Goal: Task Accomplishment & Management: Manage account settings

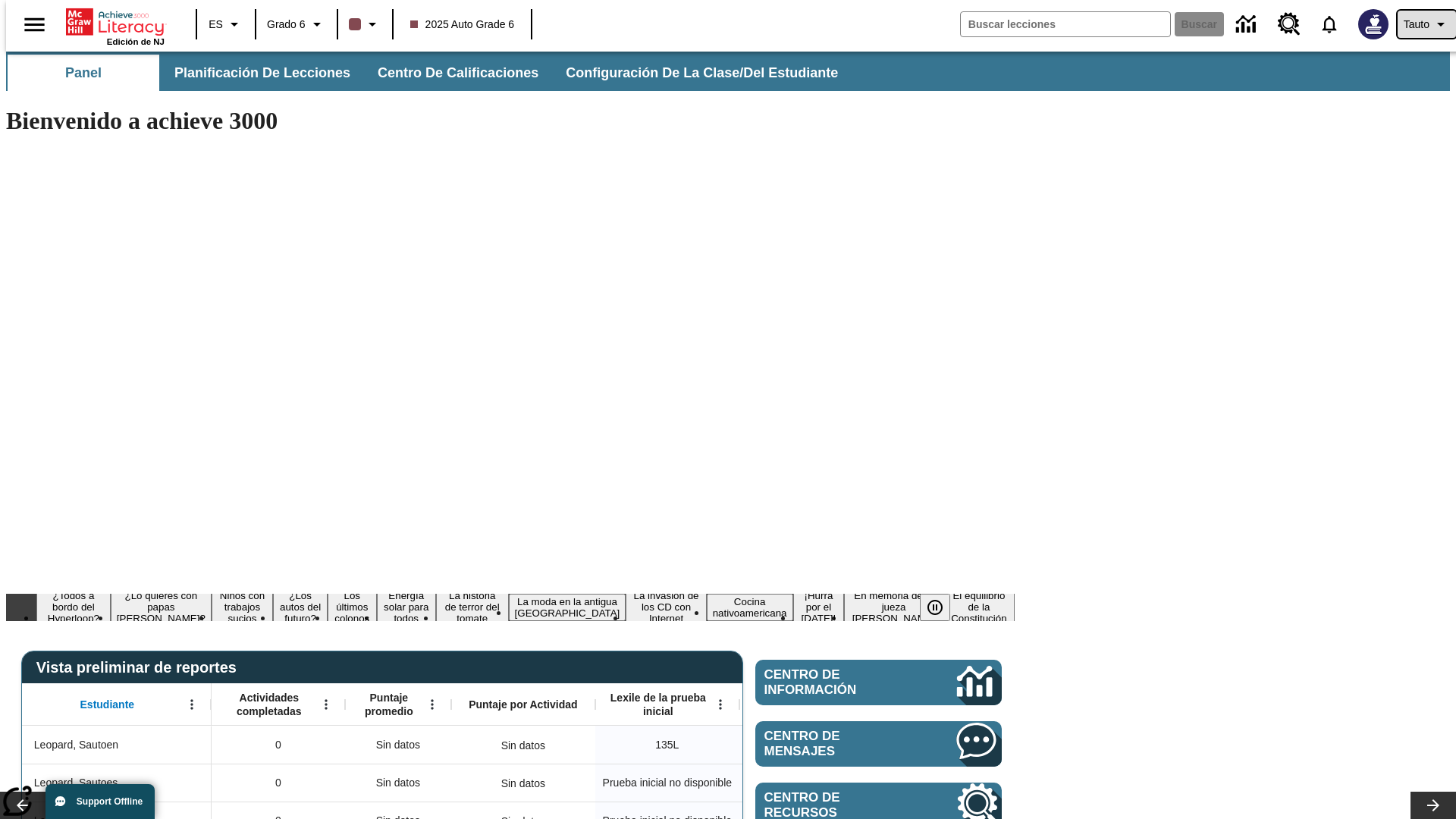
click at [1419, 24] on span "Tauto" at bounding box center [1416, 25] width 26 height 16
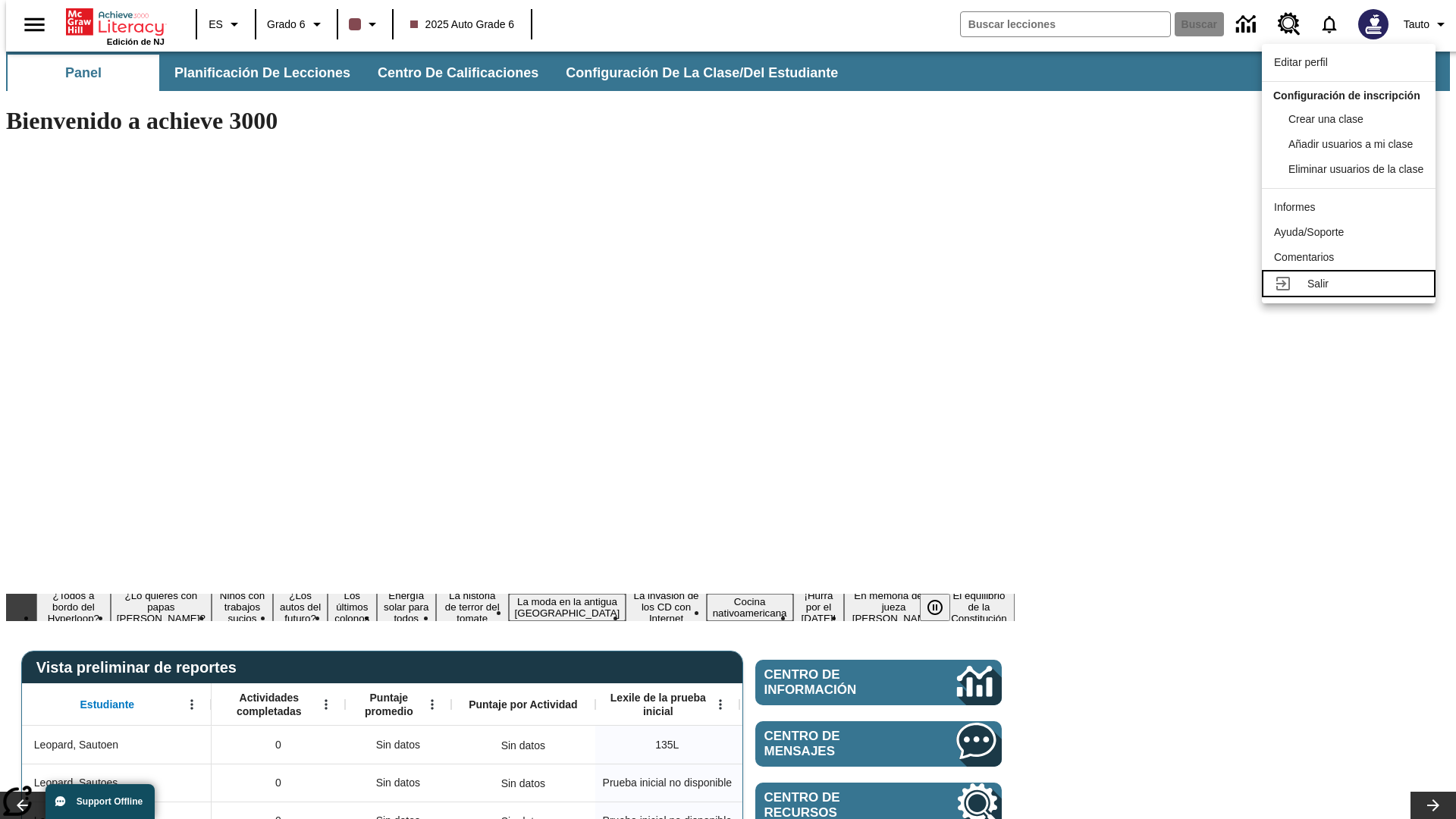
click at [1352, 292] on div "Salir" at bounding box center [1365, 284] width 116 height 16
